Goal: Transaction & Acquisition: Purchase product/service

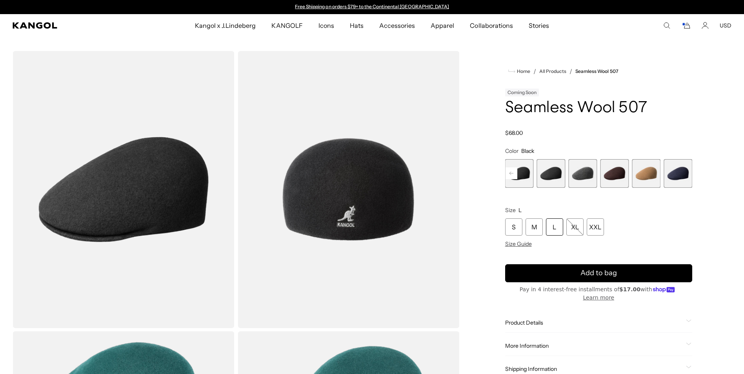
click at [667, 24] on icon "Search here" at bounding box center [666, 25] width 7 height 7
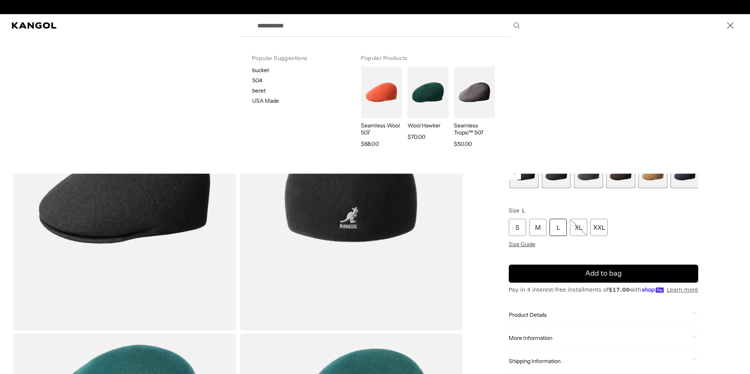
scroll to position [0, 162]
click at [340, 27] on input "Search here" at bounding box center [388, 26] width 271 height 20
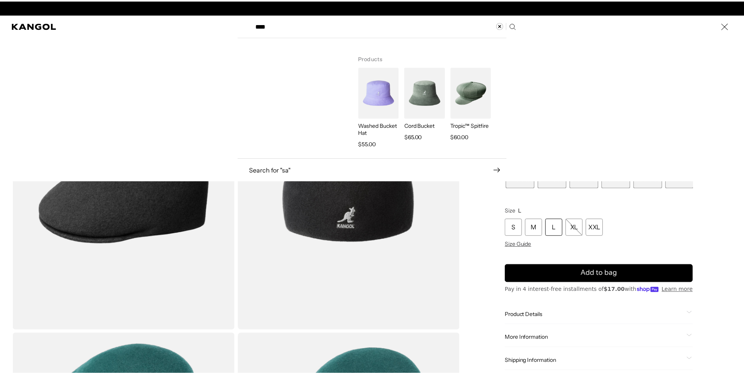
scroll to position [0, 0]
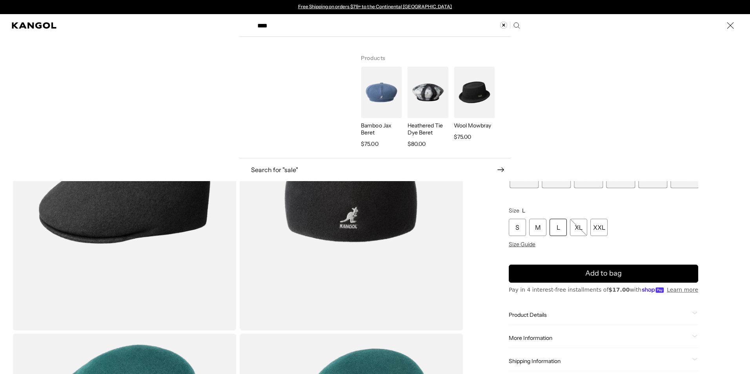
type input "****"
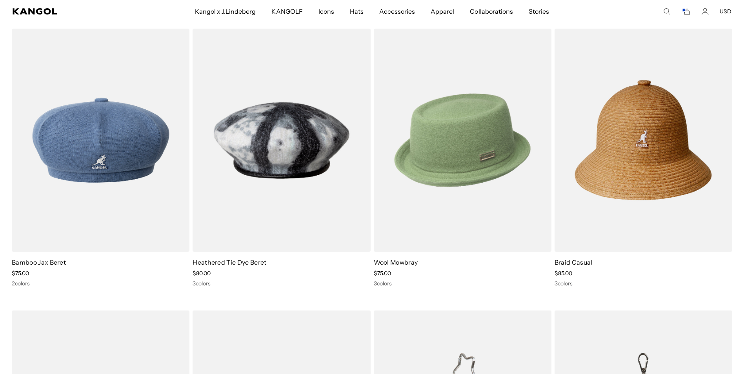
click at [444, 153] on img at bounding box center [463, 140] width 178 height 223
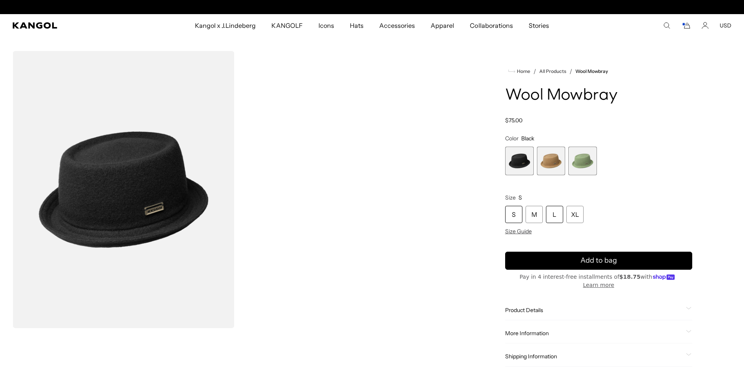
scroll to position [0, 162]
click at [557, 216] on div "L" at bounding box center [554, 214] width 17 height 17
click at [550, 217] on div "L" at bounding box center [554, 214] width 17 height 17
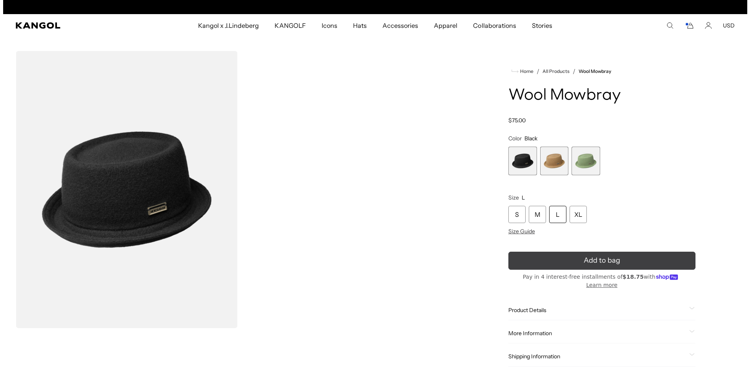
scroll to position [0, 162]
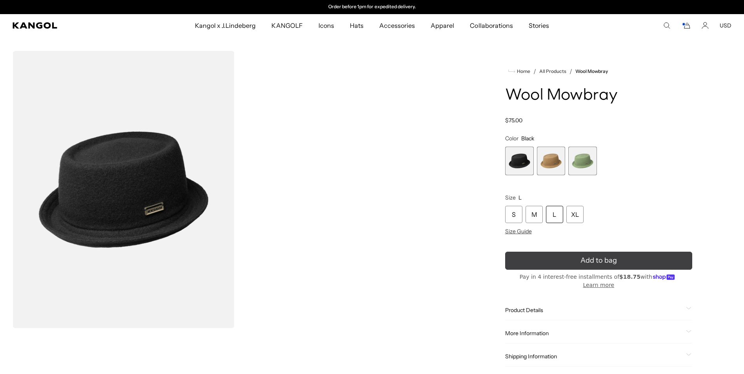
click at [555, 259] on button "Add to bag" at bounding box center [598, 261] width 187 height 18
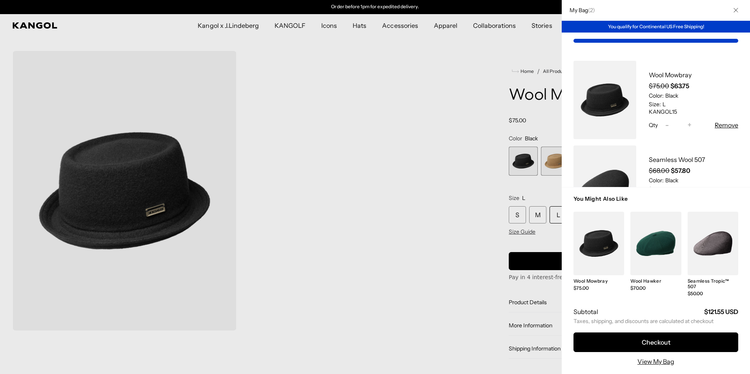
click at [465, 257] on div at bounding box center [375, 187] width 750 height 374
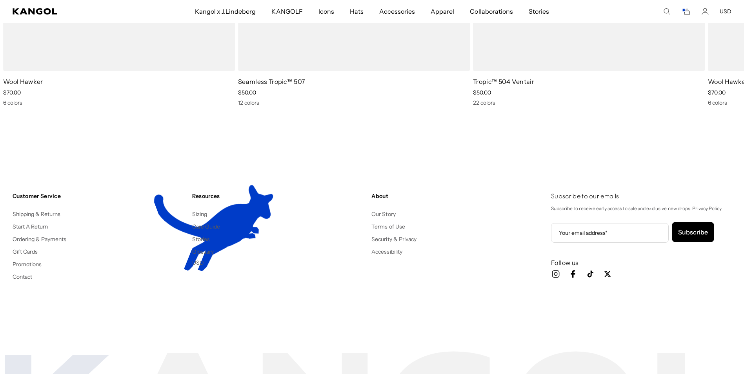
scroll to position [0, 0]
